Goal: Task Accomplishment & Management: Use online tool/utility

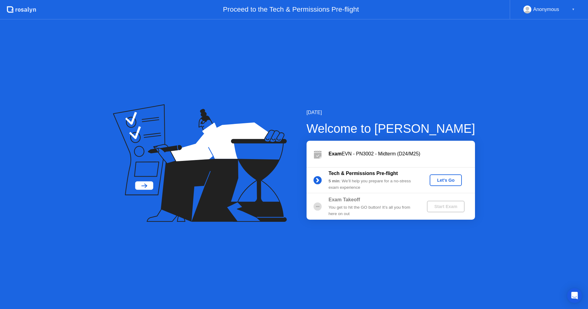
click at [444, 182] on div "Let's Go" at bounding box center [445, 180] width 27 height 5
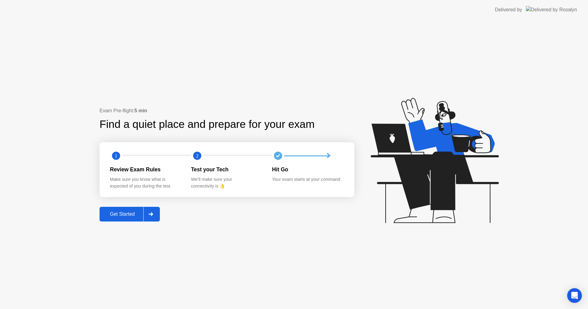
click at [148, 216] on div at bounding box center [150, 214] width 15 height 14
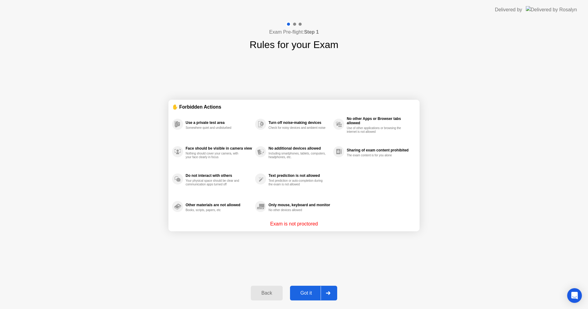
click at [330, 292] on icon at bounding box center [328, 293] width 5 height 4
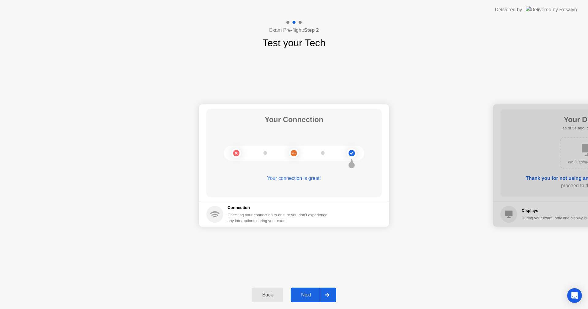
click at [326, 293] on div at bounding box center [327, 295] width 15 height 14
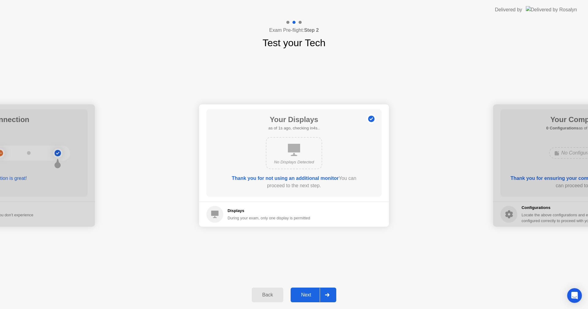
click at [329, 293] on div at bounding box center [327, 295] width 15 height 14
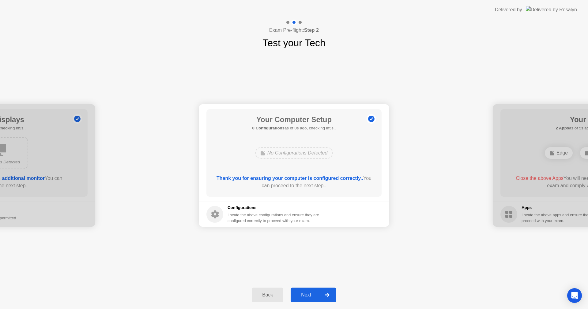
click at [329, 293] on div at bounding box center [327, 295] width 15 height 14
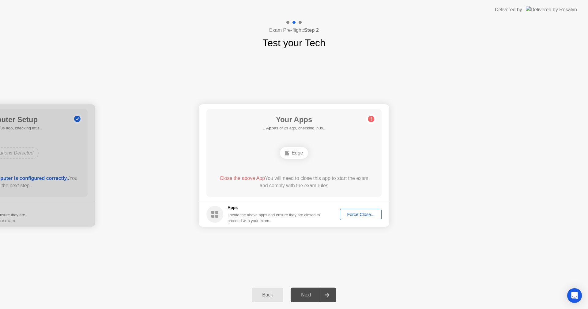
click at [357, 216] on div "Force Close..." at bounding box center [360, 214] width 37 height 5
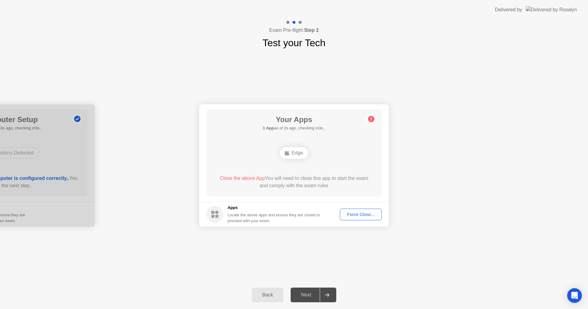
drag, startPoint x: 127, startPoint y: 179, endPoint x: 178, endPoint y: 178, distance: 50.2
drag, startPoint x: 362, startPoint y: 148, endPoint x: 380, endPoint y: 147, distance: 17.2
click at [378, 147] on div "Your Apps 1 App as of 2s ago, checking in3s.. Edge Close the above App You will…" at bounding box center [293, 153] width 175 height 88
click at [366, 212] on div "Force Close..." at bounding box center [360, 214] width 37 height 5
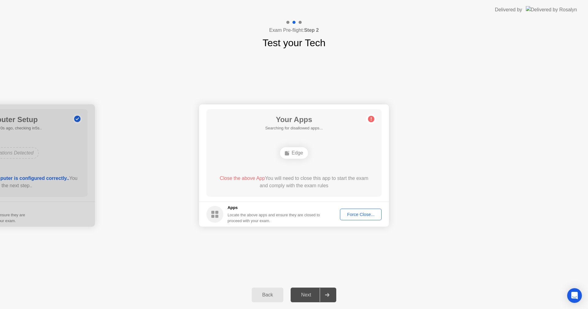
click at [355, 216] on div "Force Close..." at bounding box center [360, 214] width 37 height 5
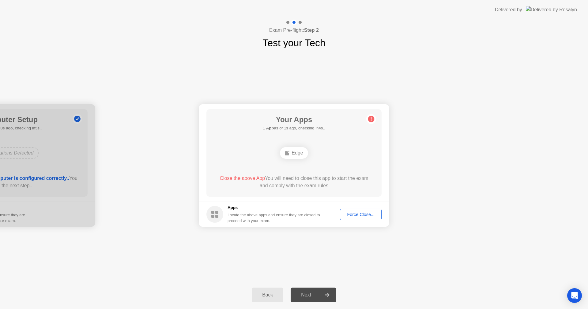
click at [366, 214] on div "Force Close..." at bounding box center [360, 214] width 37 height 5
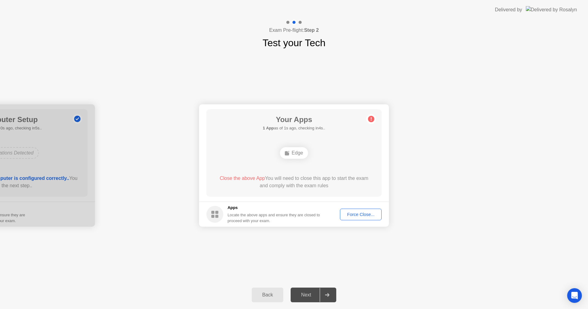
click at [369, 287] on div "Back Next" at bounding box center [294, 295] width 588 height 28
drag, startPoint x: 317, startPoint y: 294, endPoint x: 321, endPoint y: 293, distance: 3.8
click at [317, 294] on div "Next" at bounding box center [305, 295] width 27 height 6
click at [368, 212] on div "Force Close..." at bounding box center [360, 214] width 37 height 5
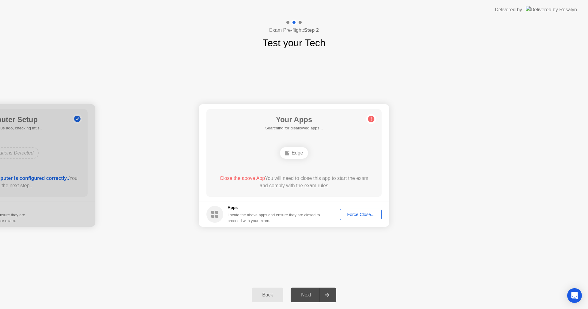
click at [309, 298] on div "Next" at bounding box center [305, 295] width 27 height 6
click at [331, 296] on div at bounding box center [327, 295] width 15 height 14
click at [322, 294] on div at bounding box center [327, 295] width 15 height 14
click at [323, 294] on div at bounding box center [327, 295] width 15 height 14
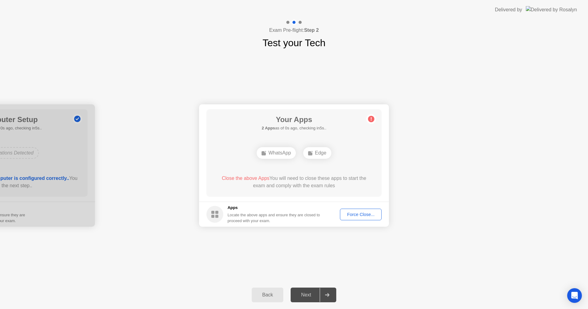
click at [357, 212] on div "Force Close..." at bounding box center [360, 214] width 37 height 5
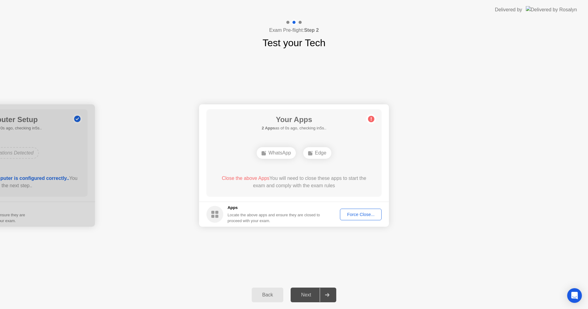
click at [359, 216] on div "Force Close..." at bounding box center [360, 214] width 37 height 5
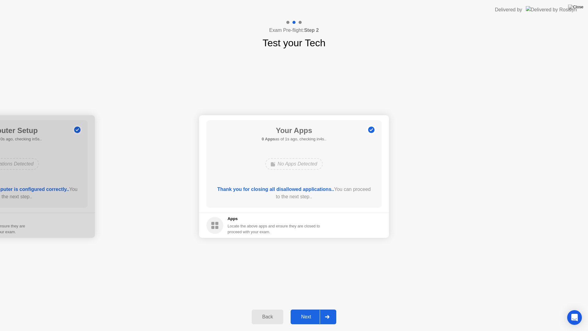
click at [328, 309] on div at bounding box center [327, 316] width 15 height 14
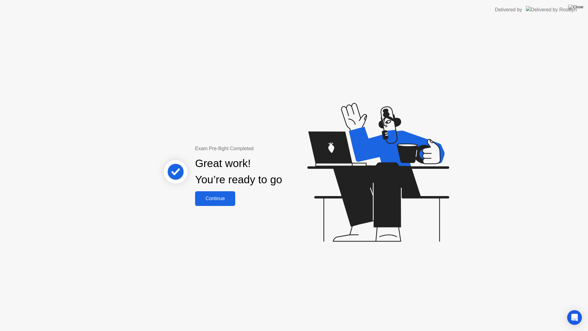
click at [217, 196] on div "Continue" at bounding box center [215, 199] width 36 height 6
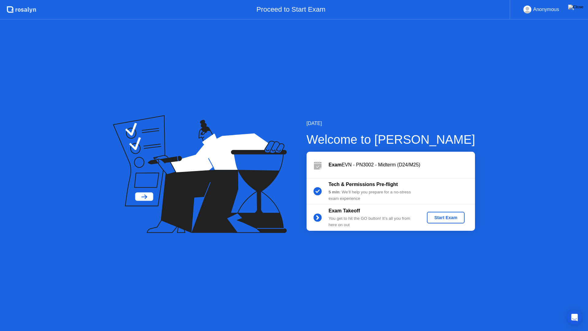
click at [446, 218] on div "Start Exam" at bounding box center [445, 217] width 33 height 5
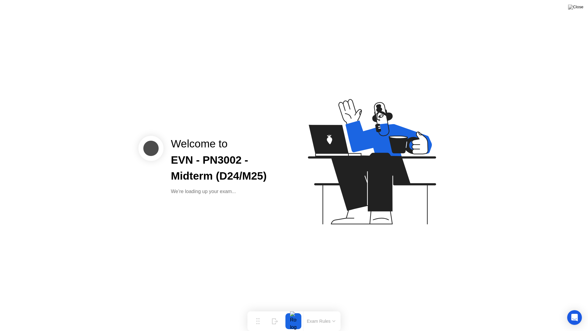
click at [331, 309] on button "Exam Rules" at bounding box center [321, 321] width 32 height 6
